Goal: Task Accomplishment & Management: Complete application form

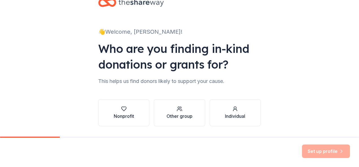
scroll to position [34, 0]
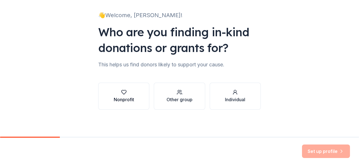
click at [127, 96] on div "Nonprofit" at bounding box center [124, 99] width 20 height 7
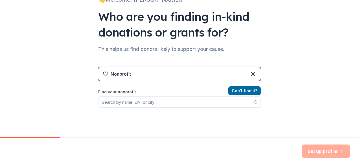
scroll to position [62, 0]
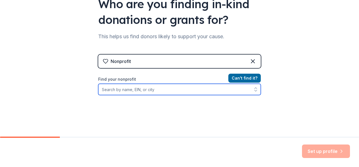
click at [154, 91] on input "Find your nonprofit" at bounding box center [179, 89] width 162 height 11
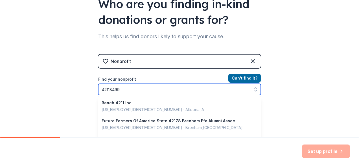
type input "421184999"
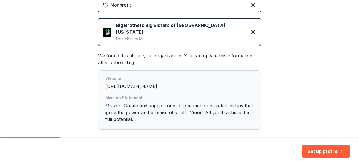
scroll to position [143, 0]
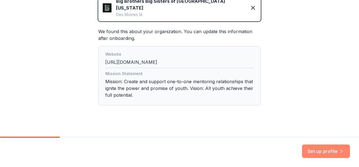
click at [317, 151] on button "Set up profile" at bounding box center [326, 152] width 48 height 14
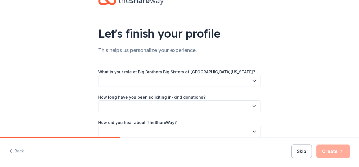
scroll to position [28, 0]
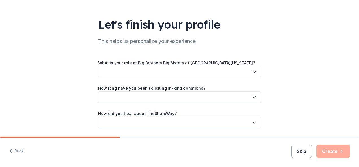
click at [133, 71] on button "button" at bounding box center [179, 72] width 162 height 12
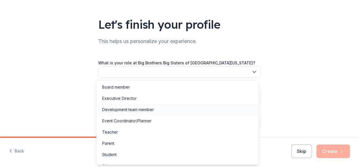
click at [126, 113] on div "Development team member" at bounding box center [178, 109] width 160 height 11
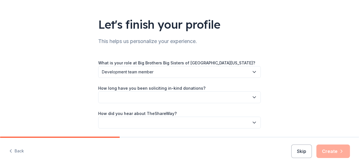
click at [112, 99] on button "button" at bounding box center [179, 98] width 162 height 12
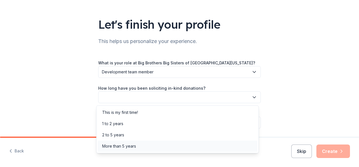
click at [122, 147] on div "More than 5 years" at bounding box center [119, 146] width 34 height 7
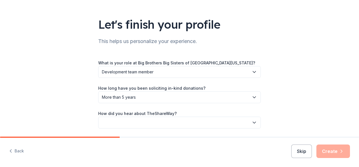
click at [46, 79] on div "Let's finish your profile This helps us personalize your experience. What is yo…" at bounding box center [179, 64] width 359 height 184
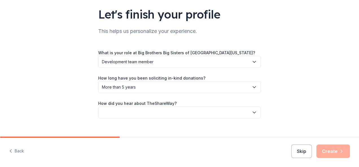
scroll to position [47, 0]
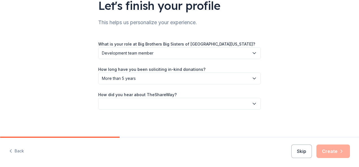
click at [129, 106] on button "button" at bounding box center [179, 104] width 162 height 12
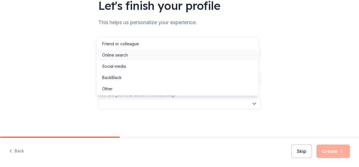
click at [139, 58] on div "Online search" at bounding box center [178, 55] width 160 height 11
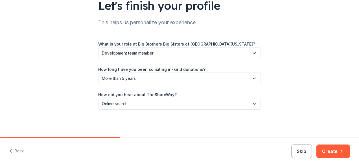
click at [59, 95] on div "Let's finish your profile This helps us personalize your experience. What is yo…" at bounding box center [179, 45] width 359 height 184
click at [329, 150] on button "Create" at bounding box center [333, 152] width 34 height 14
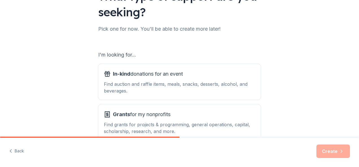
scroll to position [85, 0]
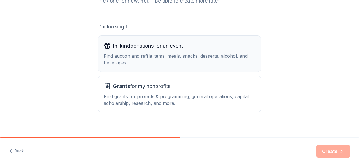
click at [161, 55] on div "Find auction and raffle items, meals, snacks, desserts, alcohol, and beverages." at bounding box center [179, 60] width 151 height 14
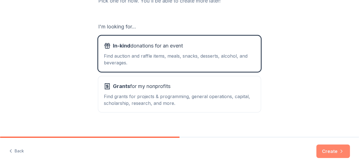
click at [333, 151] on button "Create" at bounding box center [333, 152] width 34 height 14
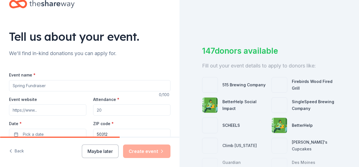
scroll to position [28, 0]
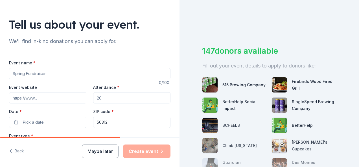
click at [35, 72] on input "Event name *" at bounding box center [89, 73] width 161 height 11
type input "The Big Little Game Show"
click at [50, 98] on input "Event website" at bounding box center [47, 97] width 77 height 11
paste input "https://secure.qgiv.com/for/bigbrothersbigsistersofcentraliowa/event/biglittleg…"
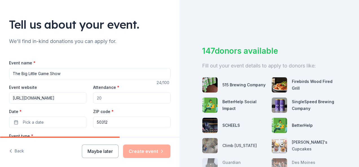
type input "https://secure.qgiv.com/for/bigbrothersbigsistersofcentraliowa/event/biglittleg…"
click at [121, 98] on input "Attendance *" at bounding box center [131, 97] width 77 height 11
type input "250"
click at [40, 123] on span "Pick a date" at bounding box center [33, 122] width 21 height 7
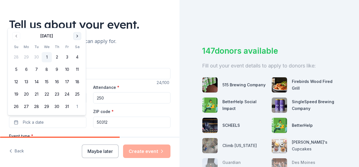
click at [80, 38] on button "Go to next month" at bounding box center [77, 36] width 8 height 8
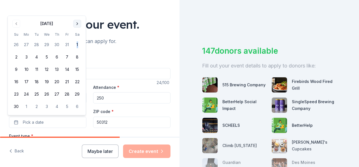
click at [80, 38] on tbody "26 27 28 29 30 31 1 2 3 4 5 6 7 8 9 10 11 12 13 14 15 16 17 18 19 20 21 22 23 2…" at bounding box center [46, 75] width 71 height 74
drag, startPoint x: 80, startPoint y: 38, endPoint x: 77, endPoint y: 21, distance: 17.2
click at [77, 21] on button "Go to next month" at bounding box center [77, 24] width 8 height 8
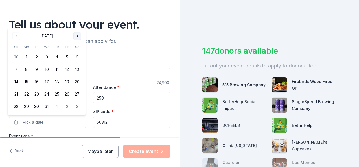
click at [76, 35] on button "Go to next month" at bounding box center [77, 36] width 8 height 8
click at [59, 107] on button "29" at bounding box center [57, 107] width 10 height 10
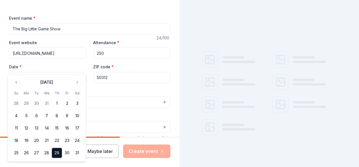
scroll to position [85, 0]
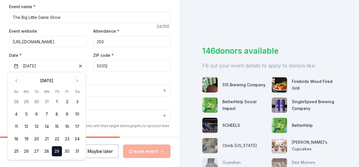
click at [165, 100] on div "Event type * Select Demographic Select We use this information to help brands f…" at bounding box center [89, 135] width 161 height 119
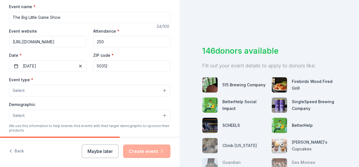
click at [49, 89] on button "Select" at bounding box center [89, 91] width 161 height 12
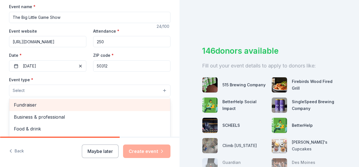
click at [51, 103] on span "Fundraiser" at bounding box center [90, 104] width 152 height 7
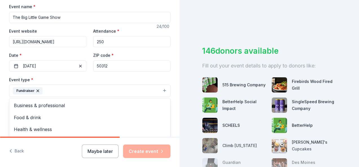
scroll to position [113, 0]
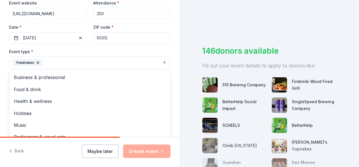
click at [171, 95] on div "Tell us about your event. We'll find in-kind donations you can apply for. Event…" at bounding box center [89, 75] width 179 height 376
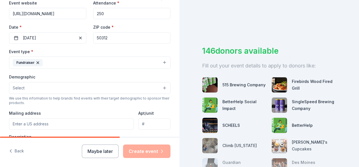
scroll to position [141, 0]
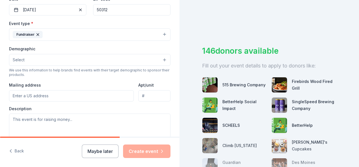
click at [69, 65] on button "Select" at bounding box center [89, 60] width 161 height 12
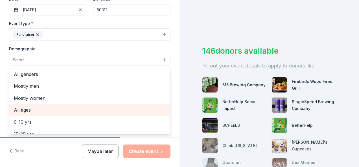
click at [32, 109] on span "All ages" at bounding box center [90, 110] width 152 height 7
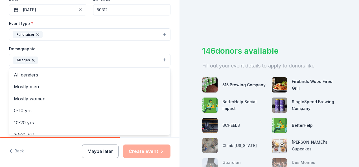
click at [168, 85] on div "Tell us about your event. We'll find in-kind donations you can apply for. Event…" at bounding box center [89, 47] width 179 height 376
click at [49, 60] on button "All ages" at bounding box center [89, 60] width 161 height 12
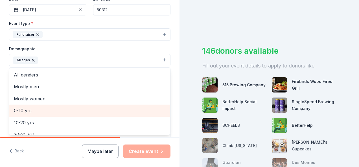
click at [49, 105] on div "0-10 yrs" at bounding box center [89, 111] width 161 height 12
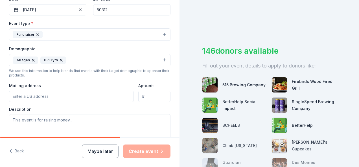
click at [122, 58] on button "All ages 0-10 yrs" at bounding box center [89, 60] width 161 height 12
click at [100, 56] on button "All ages 0-10 yrs" at bounding box center [89, 60] width 161 height 12
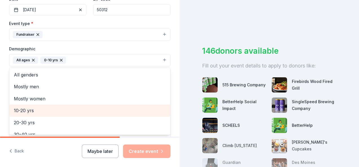
click at [38, 112] on span "10-20 yrs" at bounding box center [90, 110] width 152 height 7
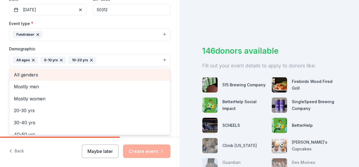
click at [48, 73] on span "All genders" at bounding box center [90, 74] width 152 height 7
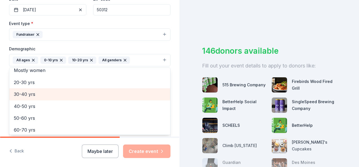
scroll to position [42, 0]
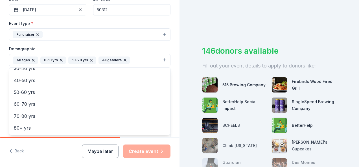
click at [172, 101] on div "Tell us about your event. We'll find in-kind donations you can apply for. Event…" at bounding box center [89, 47] width 179 height 376
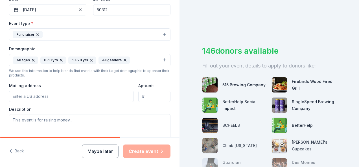
click at [52, 91] on input "Mailing address" at bounding box center [71, 96] width 125 height 11
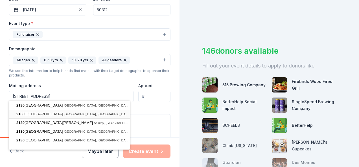
type input "2130 Grand Avenue, Des Moines, IA, 50312"
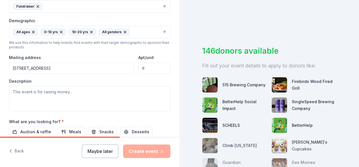
scroll to position [197, 0]
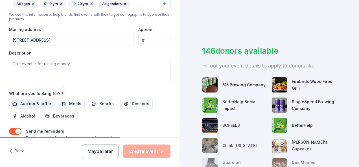
click at [41, 105] on span "Auction & raffle" at bounding box center [35, 104] width 31 height 7
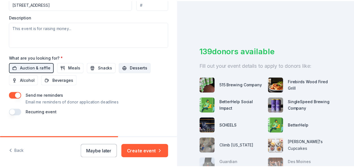
scroll to position [238, 0]
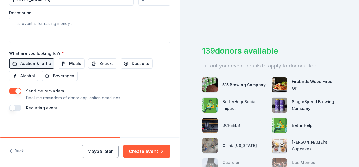
click at [11, 91] on button "button" at bounding box center [15, 91] width 12 height 7
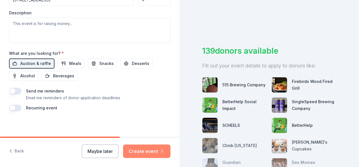
click at [156, 152] on button "Create event" at bounding box center [146, 152] width 47 height 14
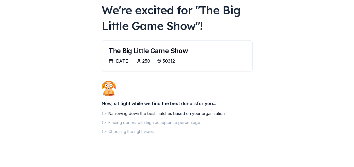
scroll to position [38, 0]
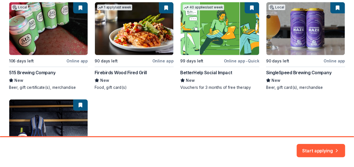
scroll to position [198, 0]
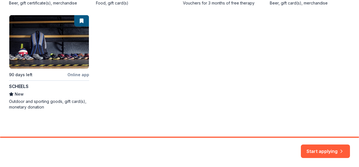
click at [317, 150] on button "Start applying" at bounding box center [324, 148] width 49 height 14
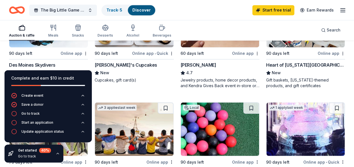
scroll to position [423, 0]
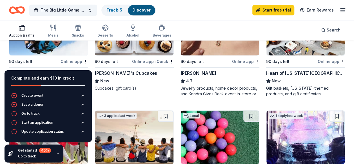
click at [117, 70] on div "Molly's Cupcakes" at bounding box center [126, 73] width 62 height 7
click at [196, 70] on div "[PERSON_NAME]" at bounding box center [199, 73] width 36 height 7
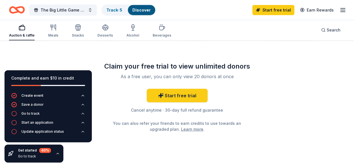
scroll to position [700, 0]
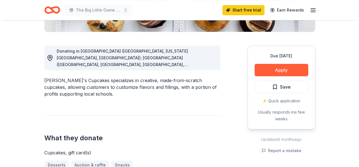
scroll to position [197, 0]
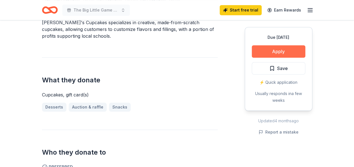
click at [284, 48] on button "Apply" at bounding box center [279, 51] width 54 height 12
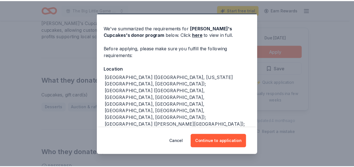
scroll to position [28, 0]
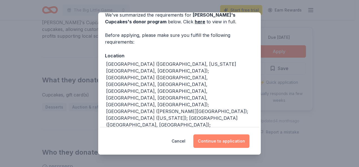
click at [214, 136] on button "Continue to application" at bounding box center [221, 142] width 56 height 14
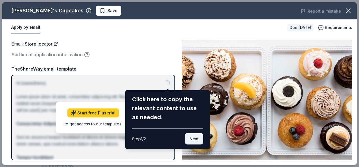
click at [195, 140] on button "Next" at bounding box center [194, 139] width 18 height 11
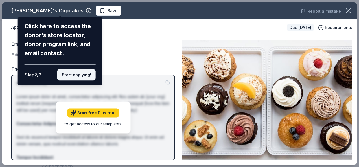
click at [73, 72] on button "Start applying!" at bounding box center [76, 74] width 38 height 11
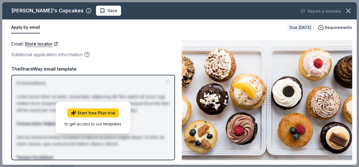
click at [25, 29] on button "Apply by email" at bounding box center [25, 28] width 29 height 12
click at [29, 32] on button "Apply by email" at bounding box center [25, 28] width 29 height 12
click at [29, 30] on button "Apply by email" at bounding box center [25, 28] width 29 height 12
click at [351, 12] on icon "button" at bounding box center [348, 11] width 8 height 8
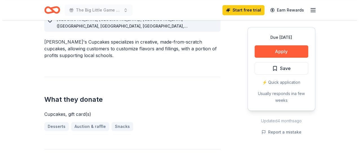
scroll to position [169, 0]
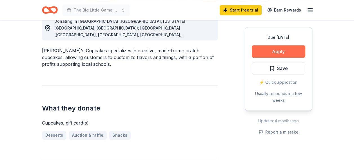
click at [276, 51] on button "Apply" at bounding box center [279, 51] width 54 height 12
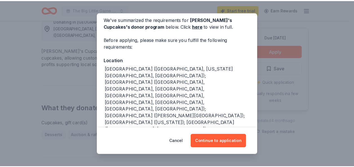
scroll to position [0, 0]
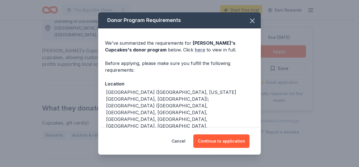
click at [194, 49] on link "here" at bounding box center [199, 50] width 10 height 7
click at [248, 20] on icon "button" at bounding box center [252, 21] width 8 height 8
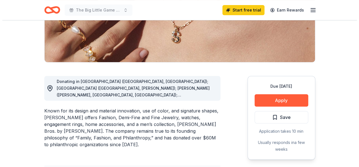
scroll to position [113, 0]
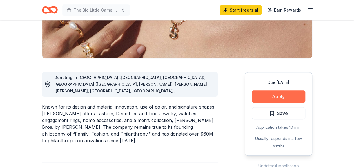
click at [291, 98] on button "Apply" at bounding box center [279, 96] width 54 height 12
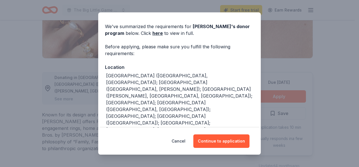
scroll to position [0, 0]
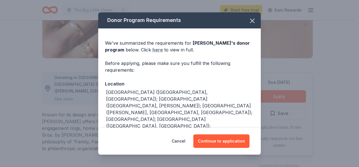
click at [154, 48] on link "here" at bounding box center [157, 50] width 10 height 7
